Goal: Check status: Check status

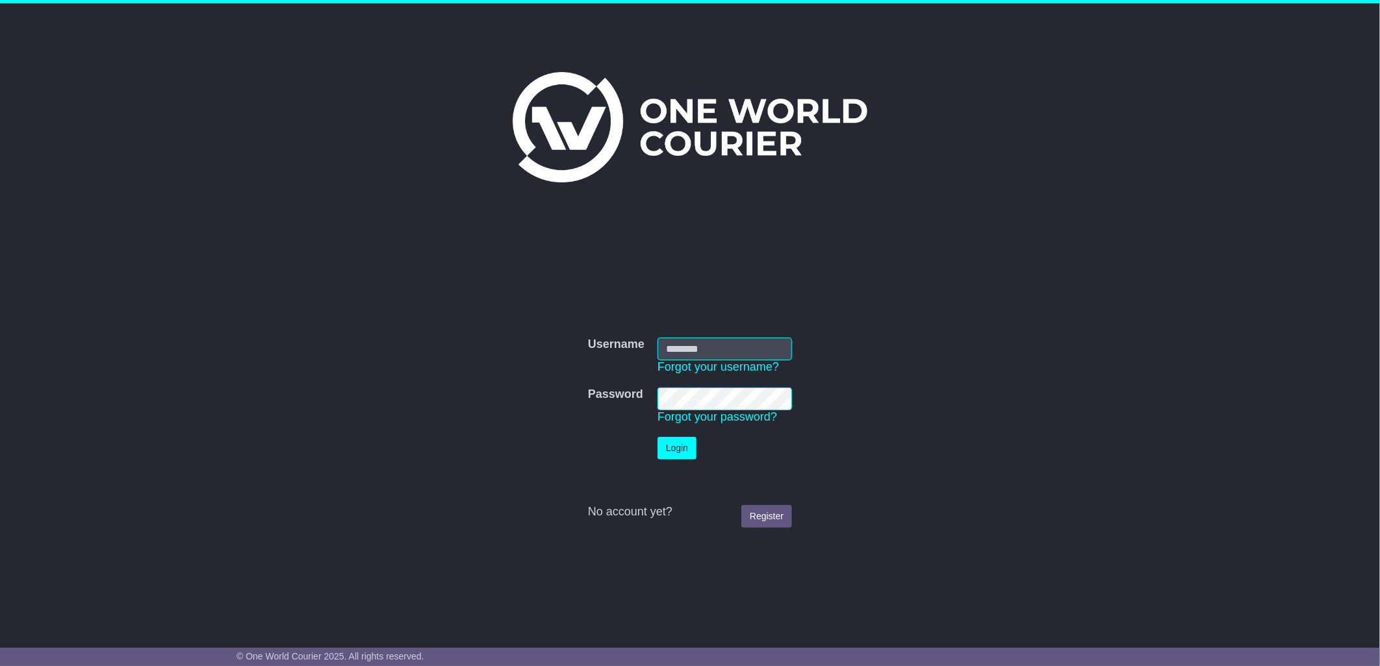
type input "****"
drag, startPoint x: 690, startPoint y: 433, endPoint x: 687, endPoint y: 444, distance: 11.3
click at [689, 434] on td "Login" at bounding box center [724, 449] width 147 height 36
click at [686, 446] on button "Login" at bounding box center [676, 448] width 39 height 23
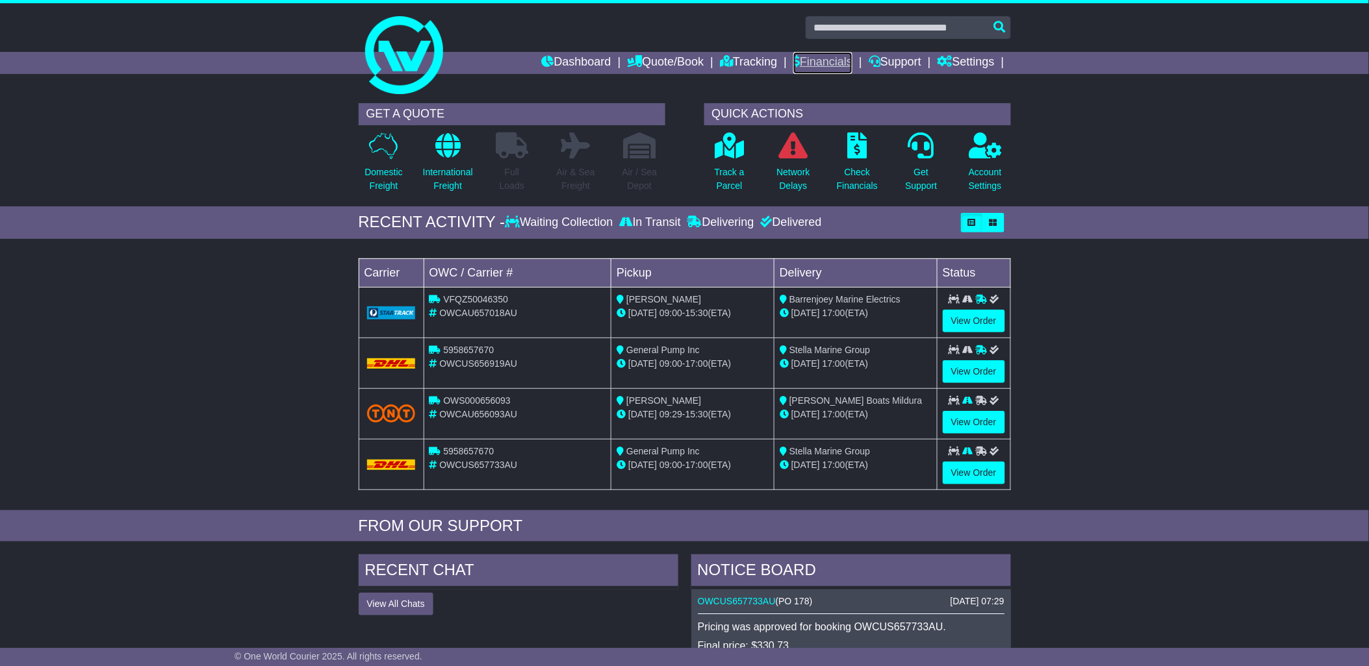
click at [812, 60] on link "Financials" at bounding box center [822, 63] width 59 height 22
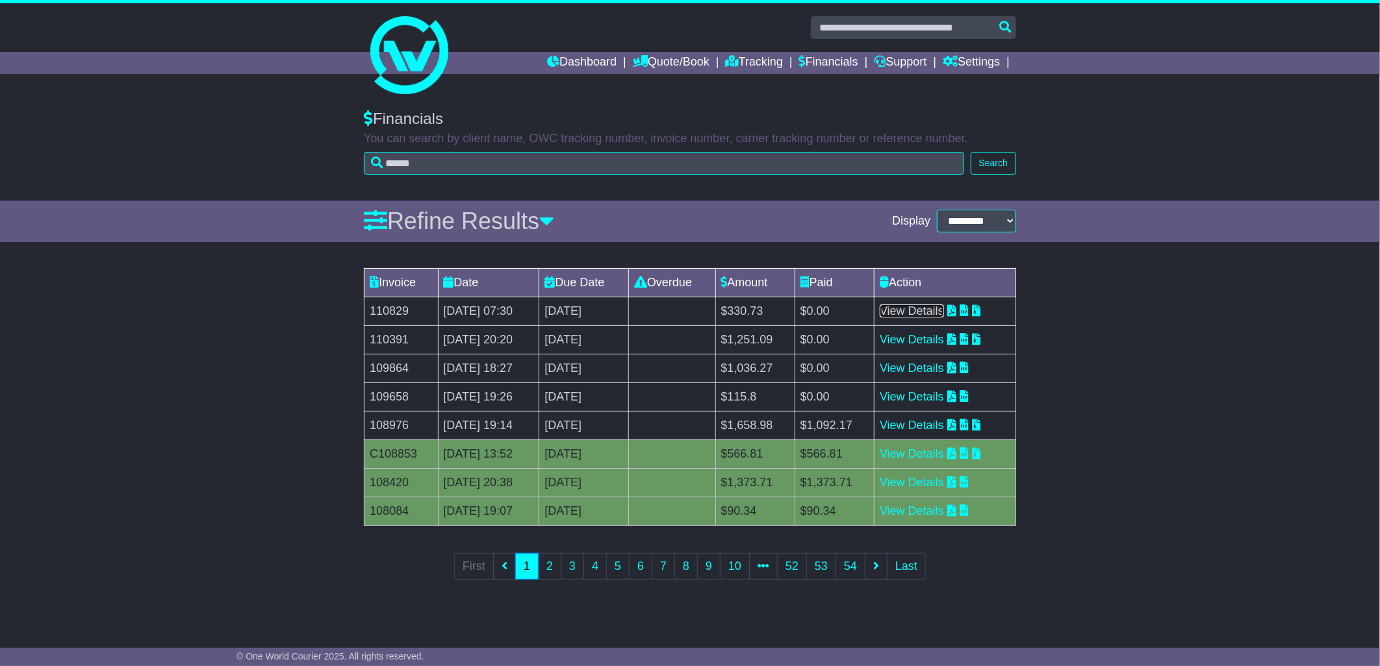
click at [926, 313] on link "View Details" at bounding box center [912, 311] width 64 height 13
click at [956, 312] on icon at bounding box center [951, 311] width 9 height 12
